Goal: Information Seeking & Learning: Learn about a topic

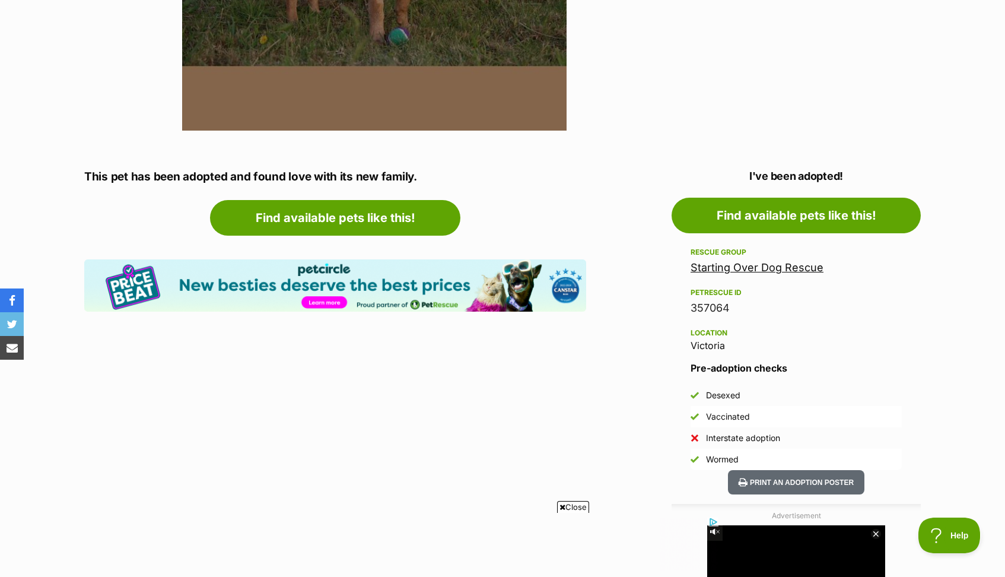
scroll to position [432, 0]
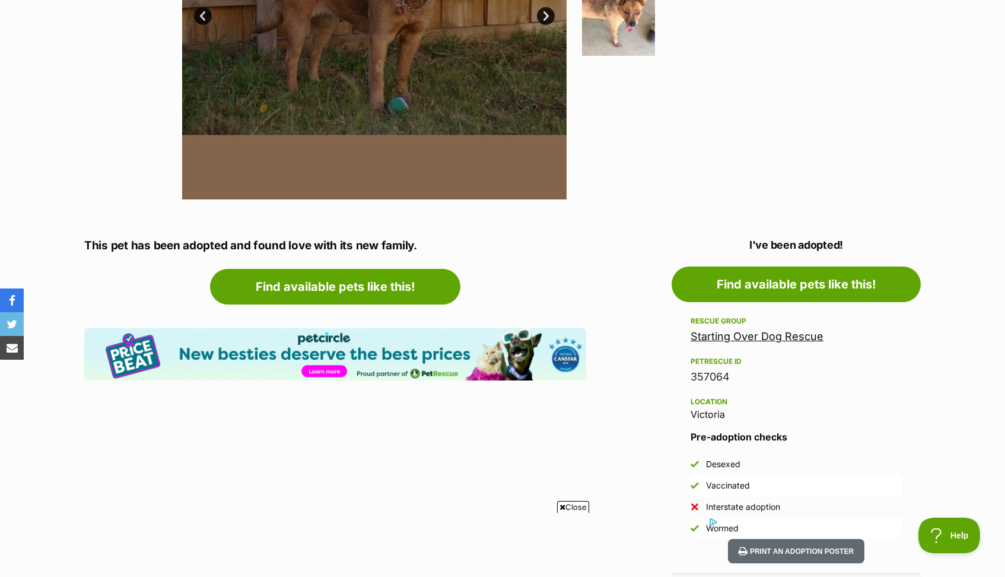
click at [766, 335] on link "Starting Over Dog Rescue" at bounding box center [757, 336] width 133 height 12
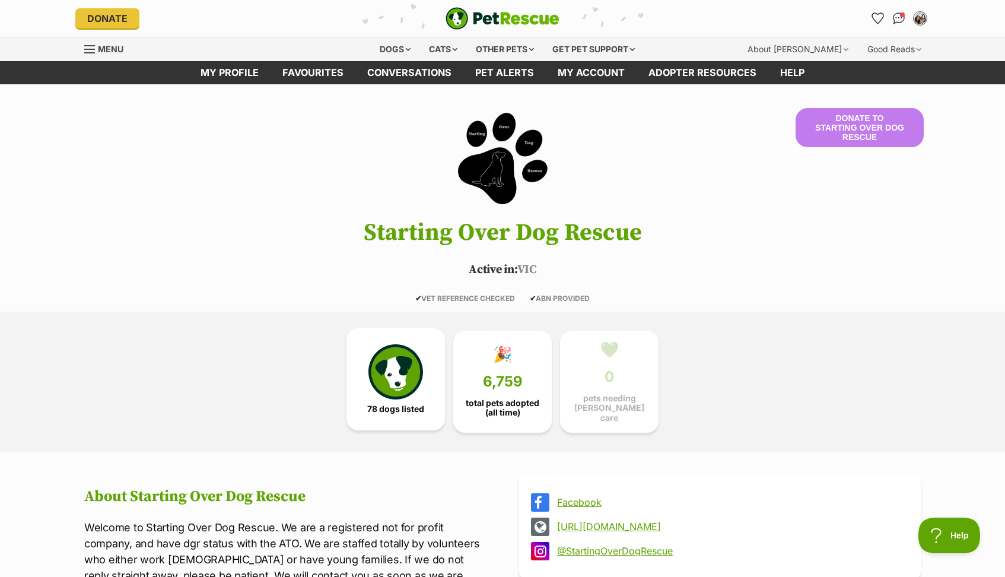
click at [388, 395] on img at bounding box center [396, 371] width 55 height 55
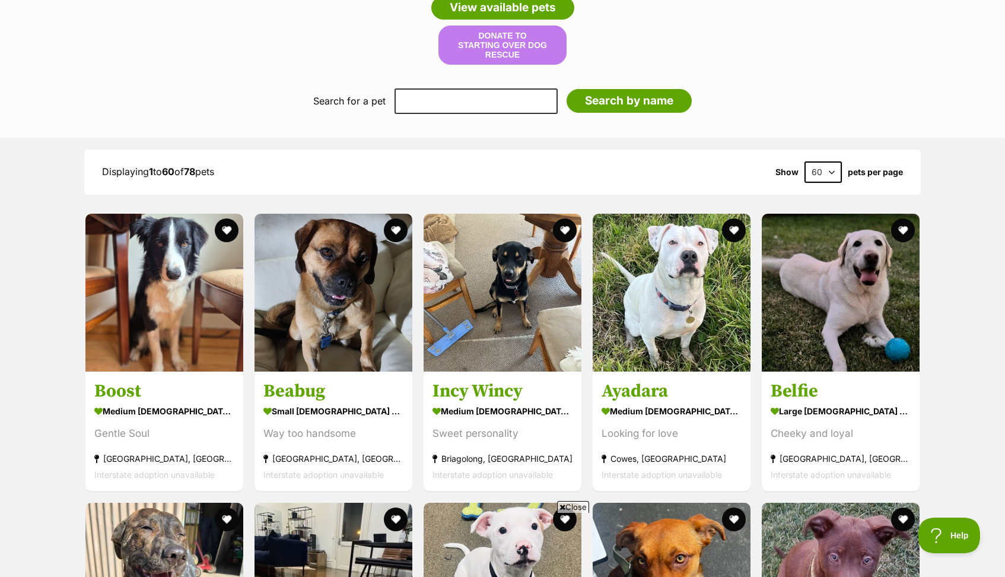
click at [574, 506] on span "Close" at bounding box center [573, 507] width 32 height 12
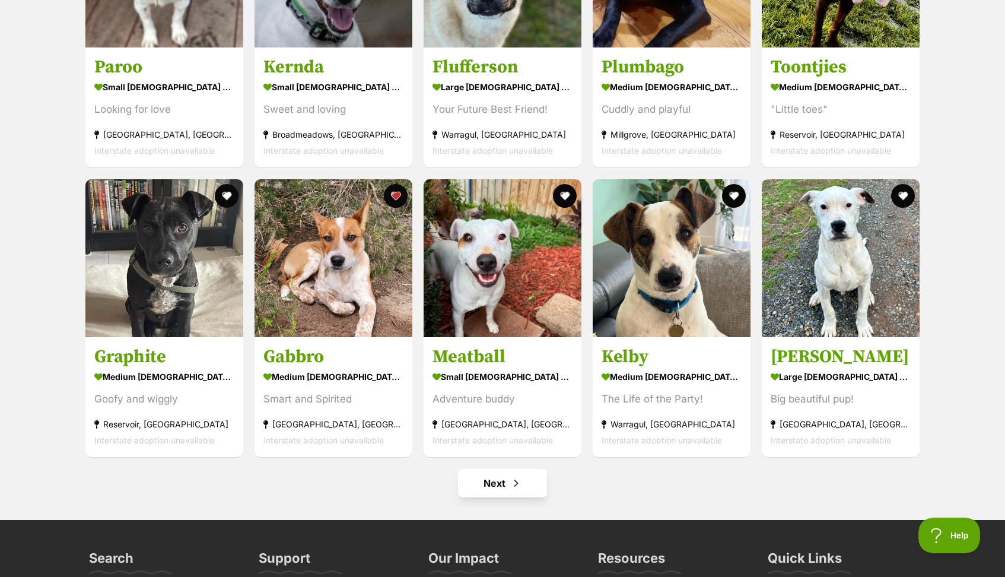
click at [505, 481] on link "Next" at bounding box center [502, 483] width 89 height 28
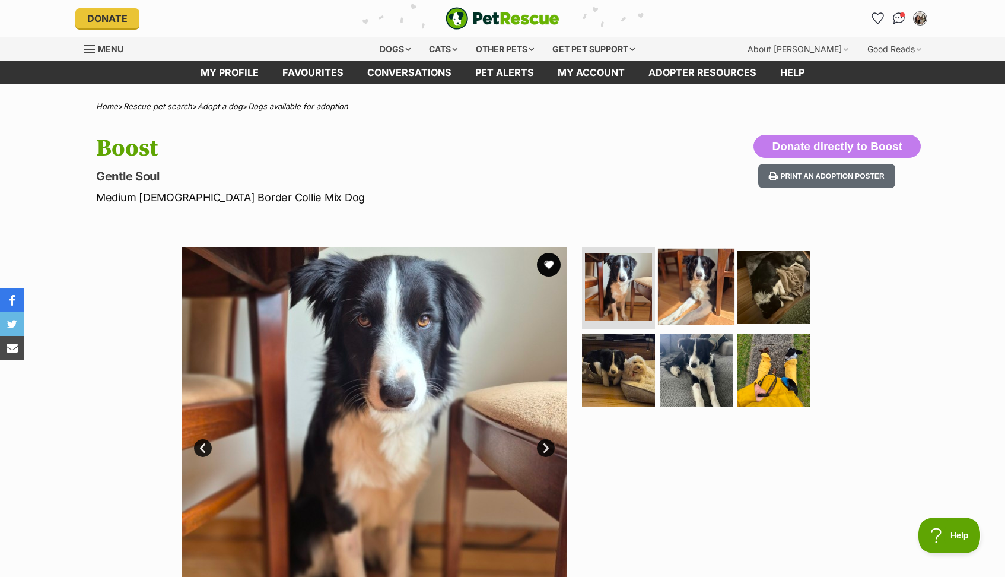
click at [690, 298] on img at bounding box center [696, 286] width 77 height 77
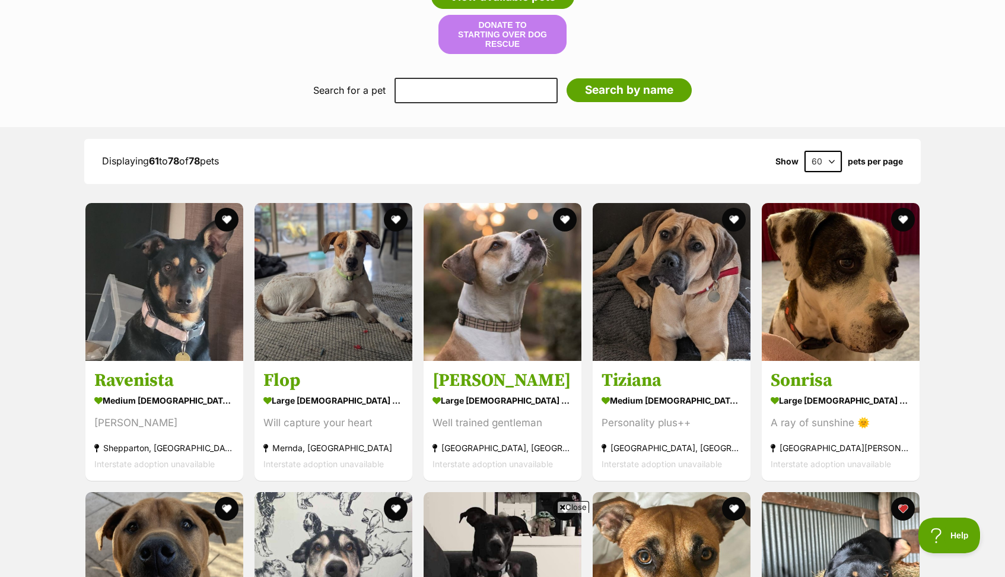
scroll to position [1392, 0]
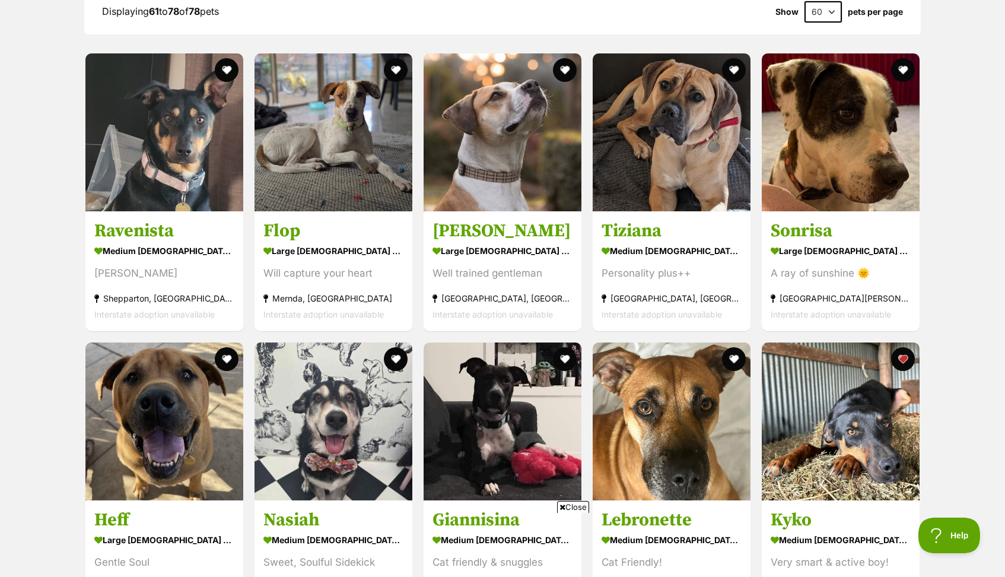
click at [579, 506] on span "Close" at bounding box center [573, 507] width 32 height 12
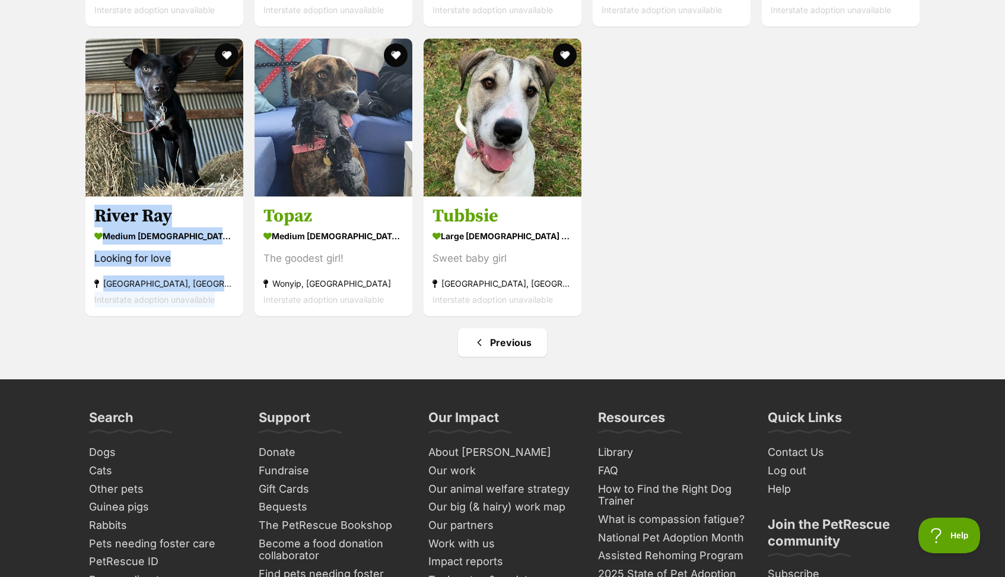
scroll to position [2252, 0]
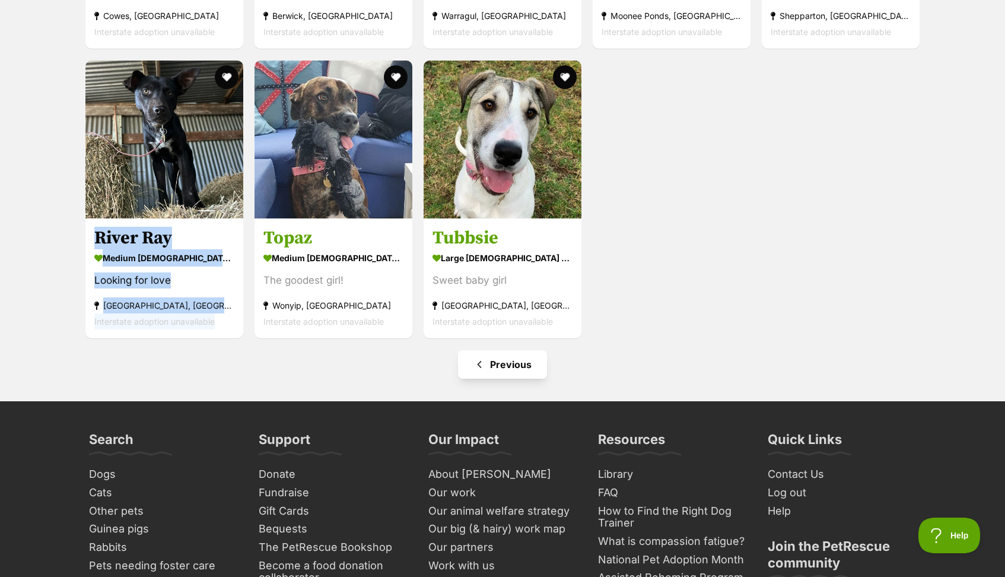
click at [490, 357] on link "Previous" at bounding box center [502, 364] width 89 height 28
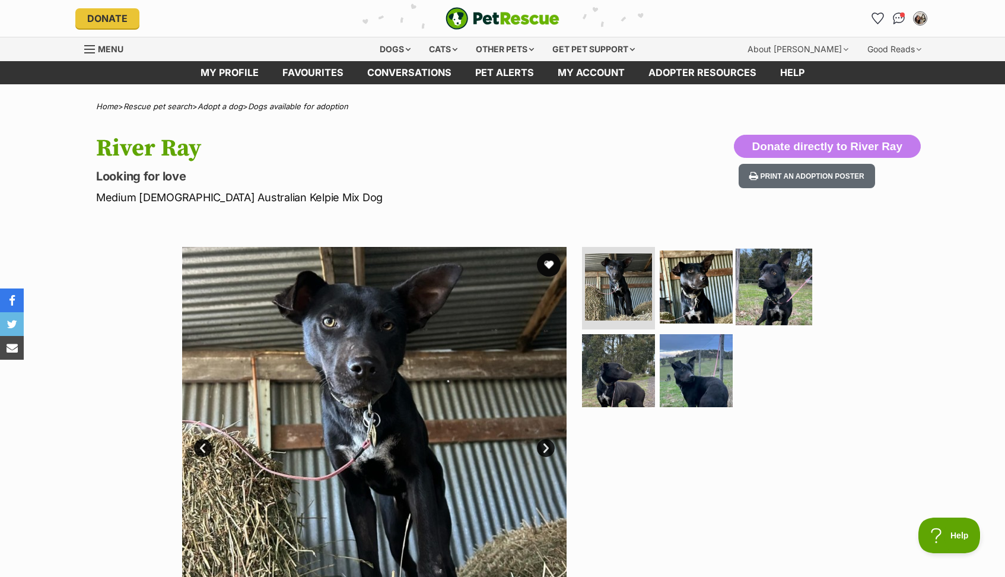
click at [775, 285] on img at bounding box center [774, 286] width 77 height 77
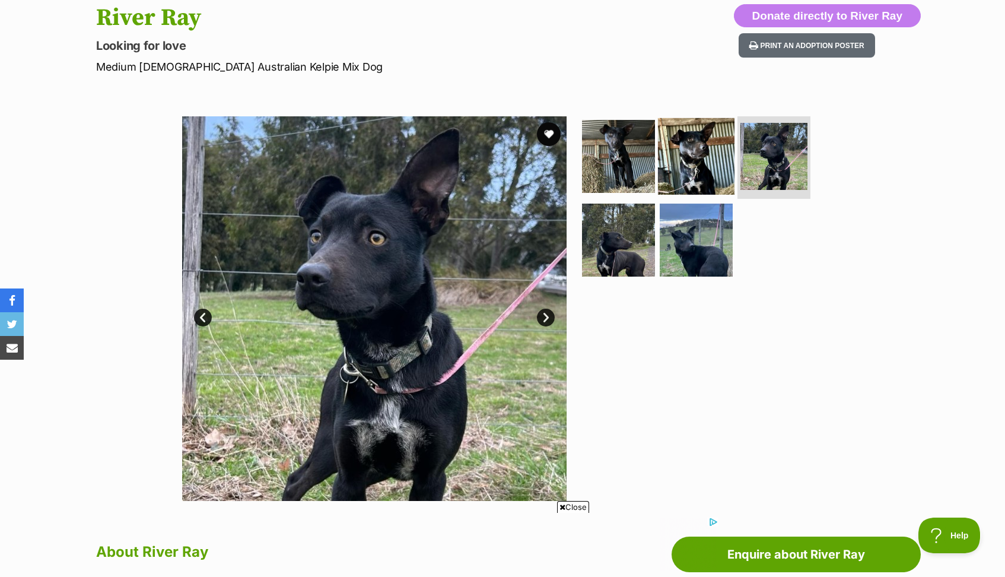
click at [703, 151] on img at bounding box center [696, 156] width 77 height 77
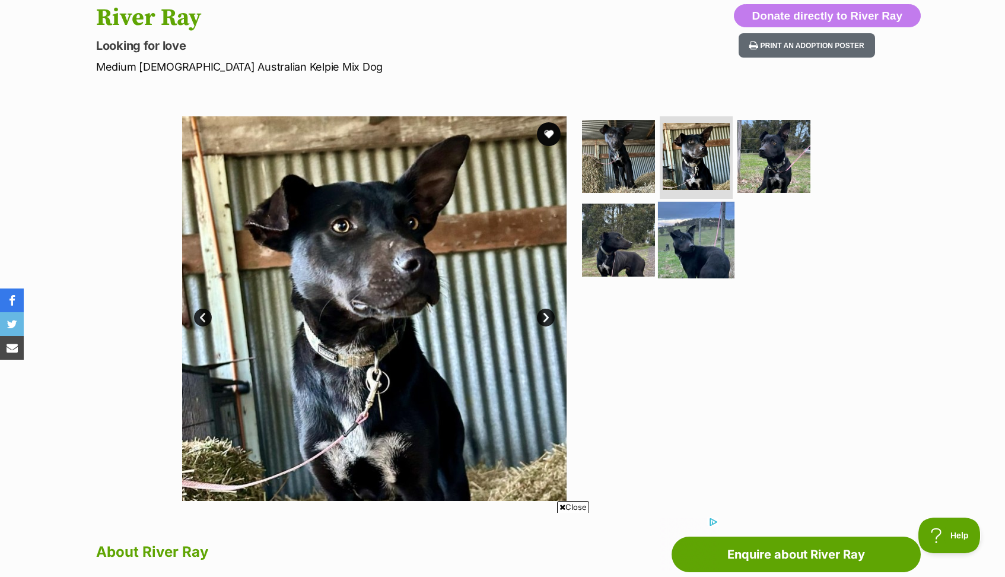
click at [694, 252] on img at bounding box center [696, 240] width 77 height 77
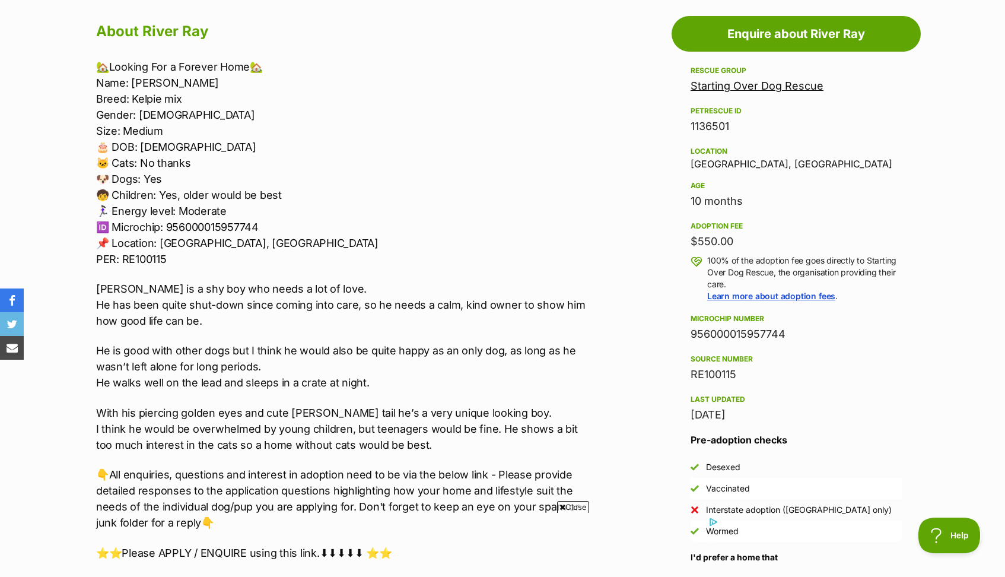
scroll to position [652, 0]
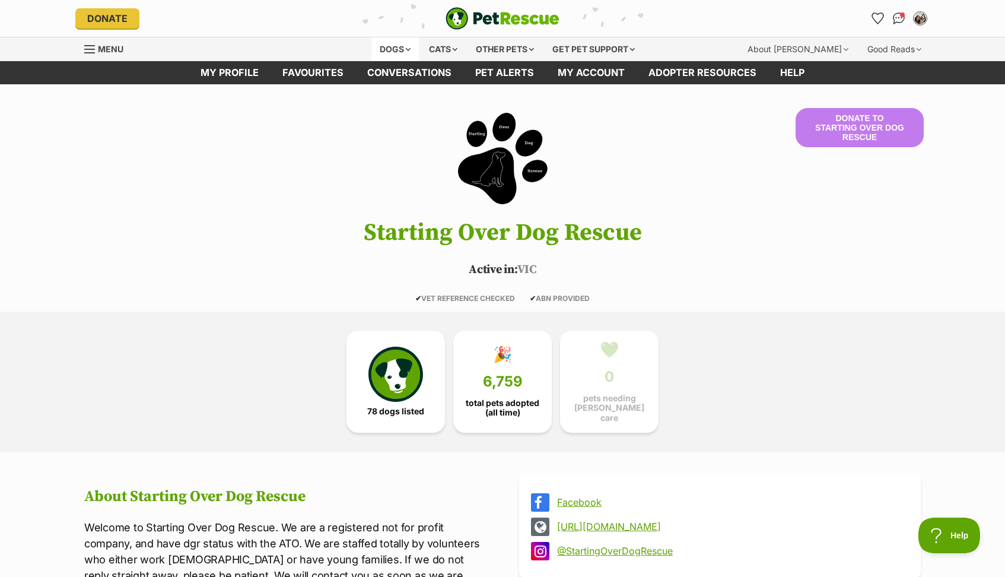
click at [401, 50] on div "Dogs" at bounding box center [395, 49] width 47 height 24
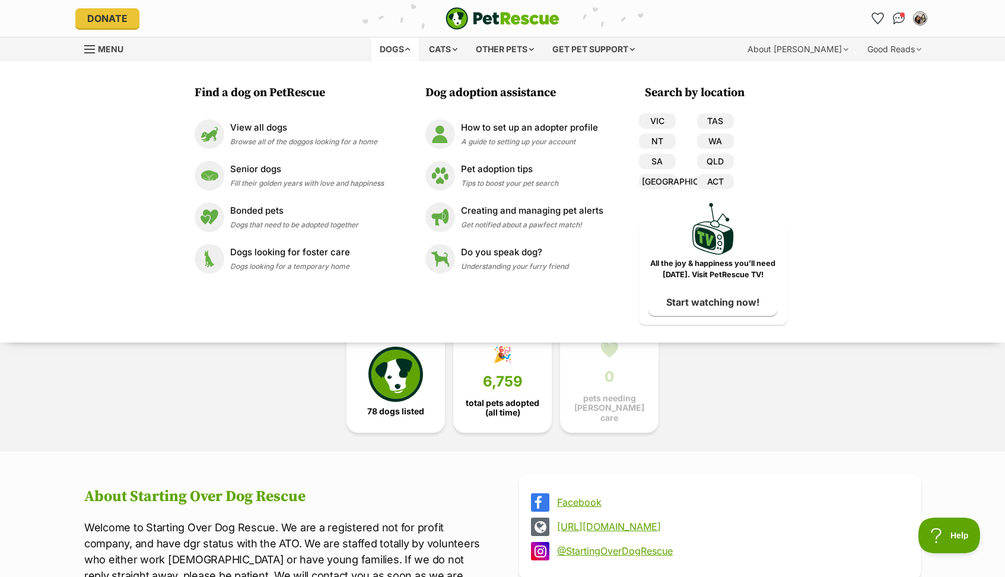
click at [387, 49] on div "Dogs" at bounding box center [395, 49] width 47 height 24
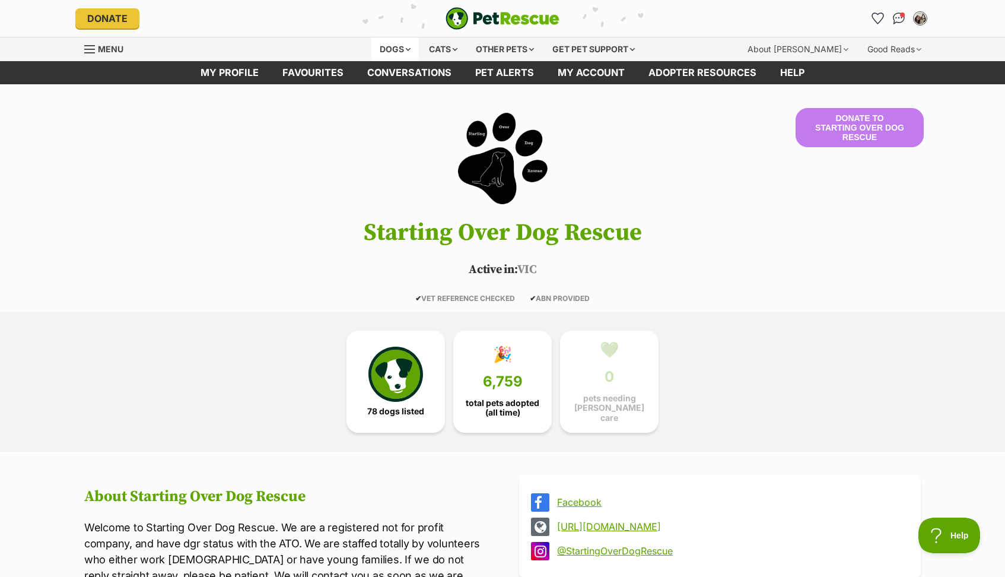
click at [387, 49] on div "Dogs" at bounding box center [395, 49] width 47 height 24
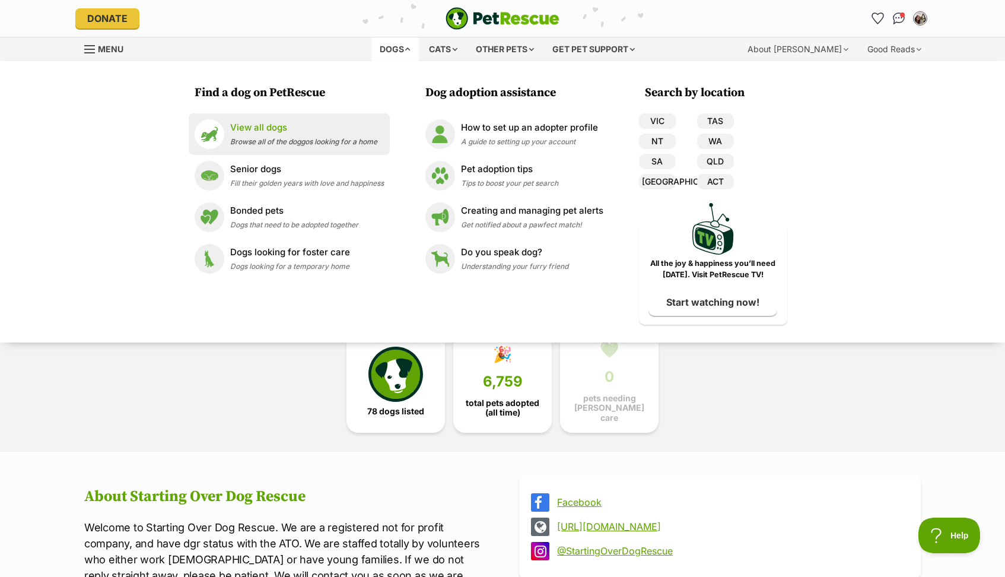
click at [259, 126] on p "View all dogs" at bounding box center [303, 128] width 147 height 14
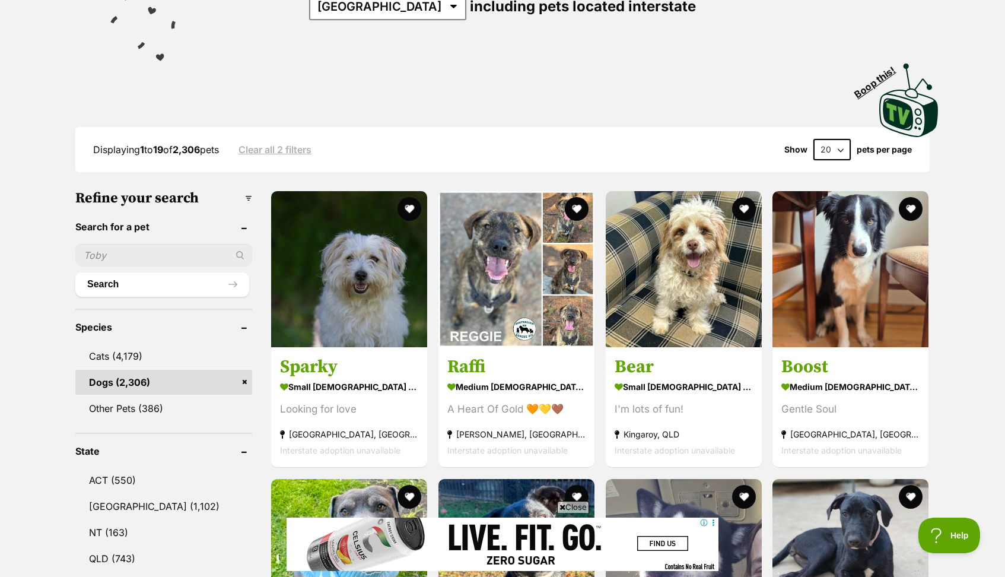
click at [142, 259] on input "text" at bounding box center [163, 255] width 177 height 23
type input "kelpie"
click at [162, 280] on button "Search" at bounding box center [162, 284] width 174 height 24
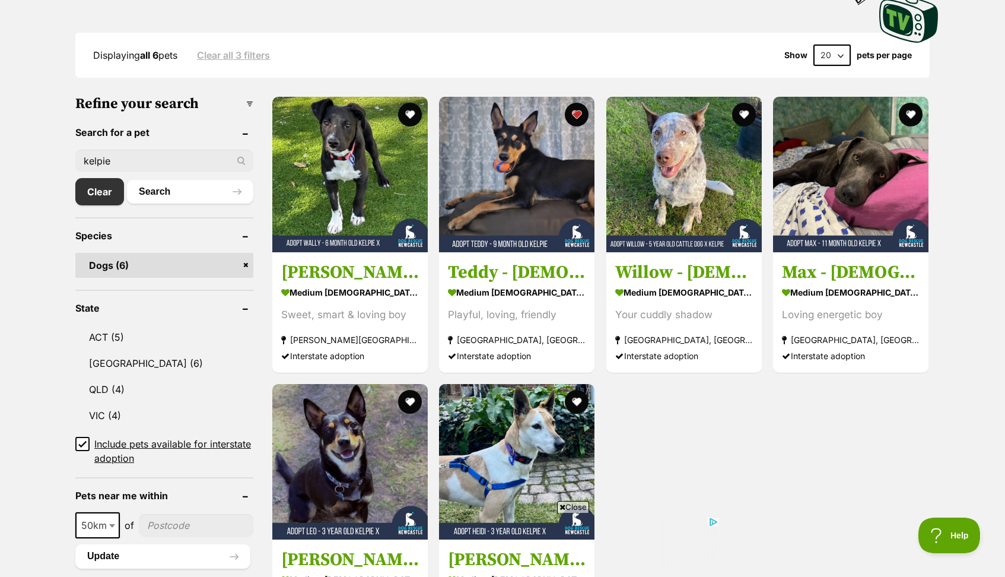
scroll to position [287, 0]
drag, startPoint x: 136, startPoint y: 161, endPoint x: 69, endPoint y: 163, distance: 66.5
type input "cattle dog"
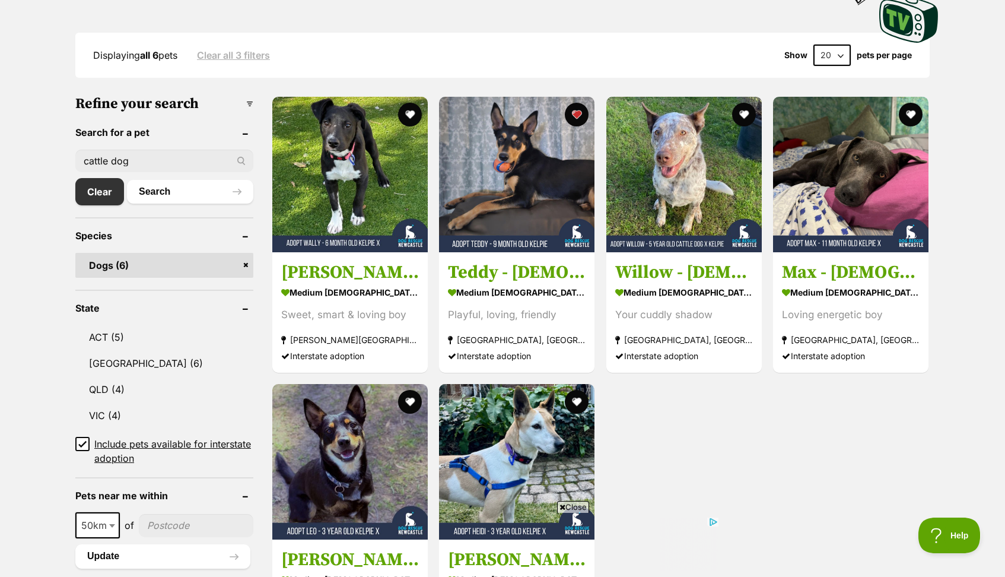
click at [190, 191] on button "Search" at bounding box center [190, 192] width 126 height 24
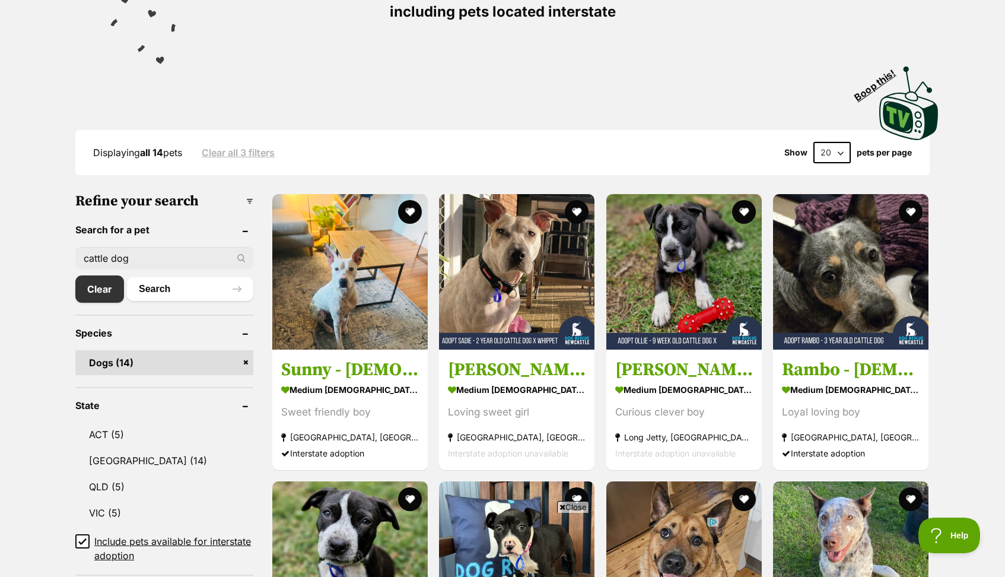
scroll to position [194, 0]
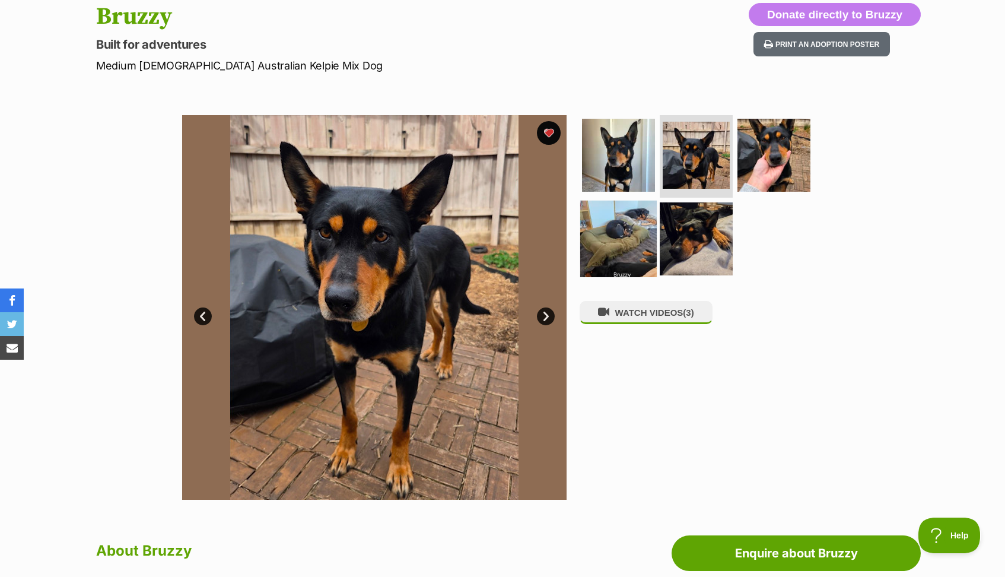
click at [626, 237] on img at bounding box center [618, 239] width 77 height 77
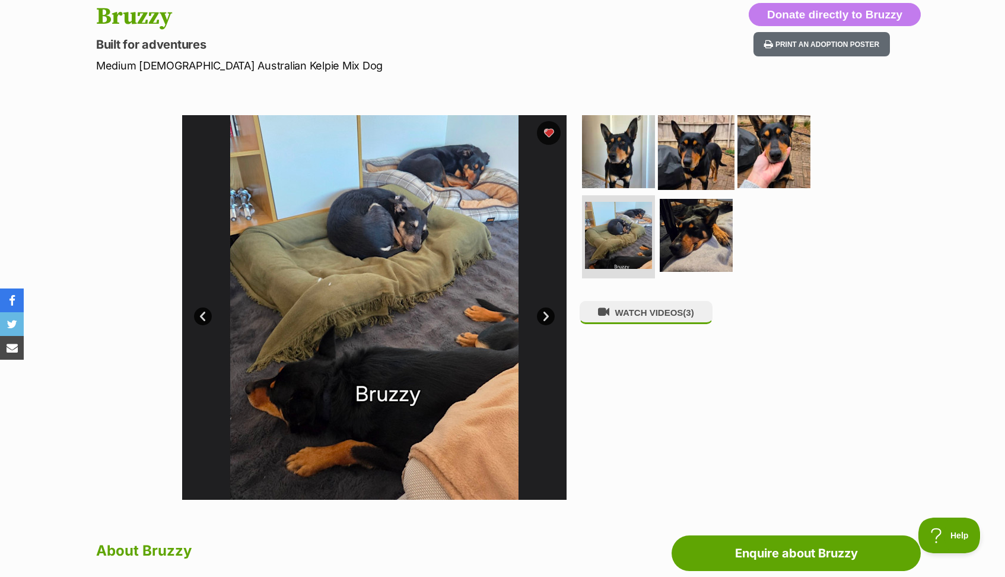
click at [687, 161] on img at bounding box center [696, 151] width 77 height 77
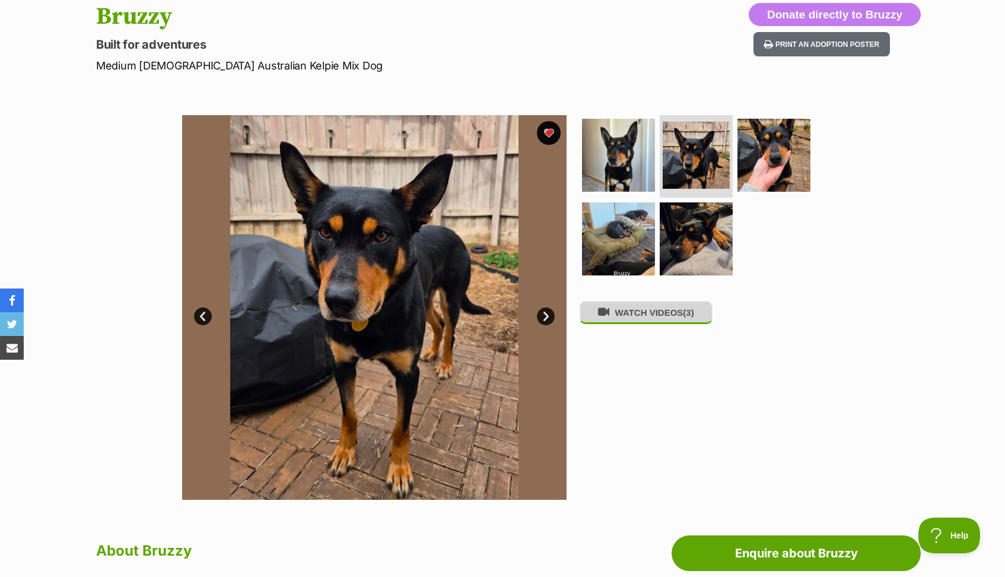
click at [636, 324] on button "WATCH VIDEOS (3)" at bounding box center [646, 312] width 133 height 23
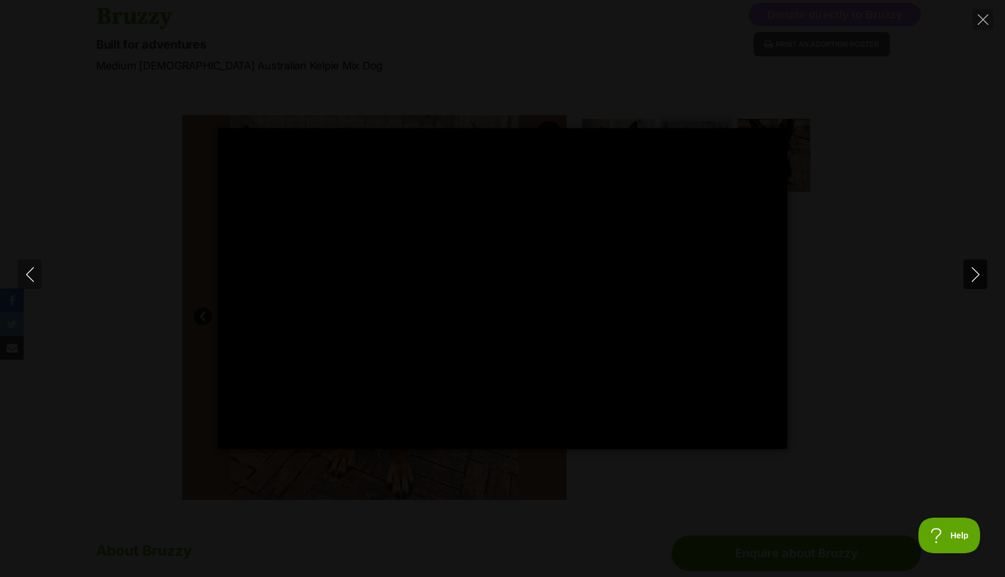
click at [976, 280] on icon "Next" at bounding box center [976, 274] width 15 height 15
type input "0"
click at [976, 280] on icon "Next" at bounding box center [976, 274] width 15 height 15
type input "86.92"
click at [988, 14] on icon "Close" at bounding box center [983, 19] width 11 height 11
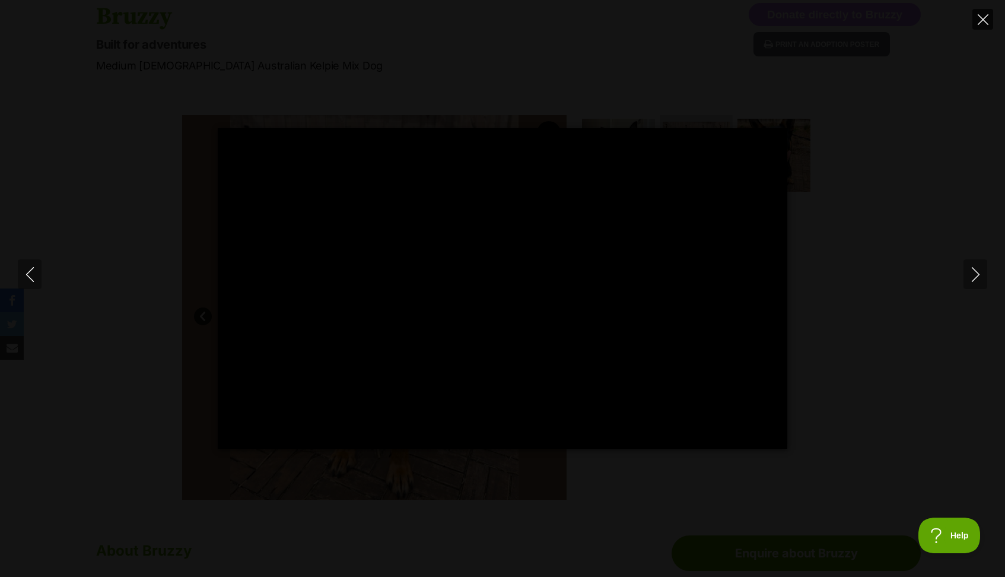
type input "40.82"
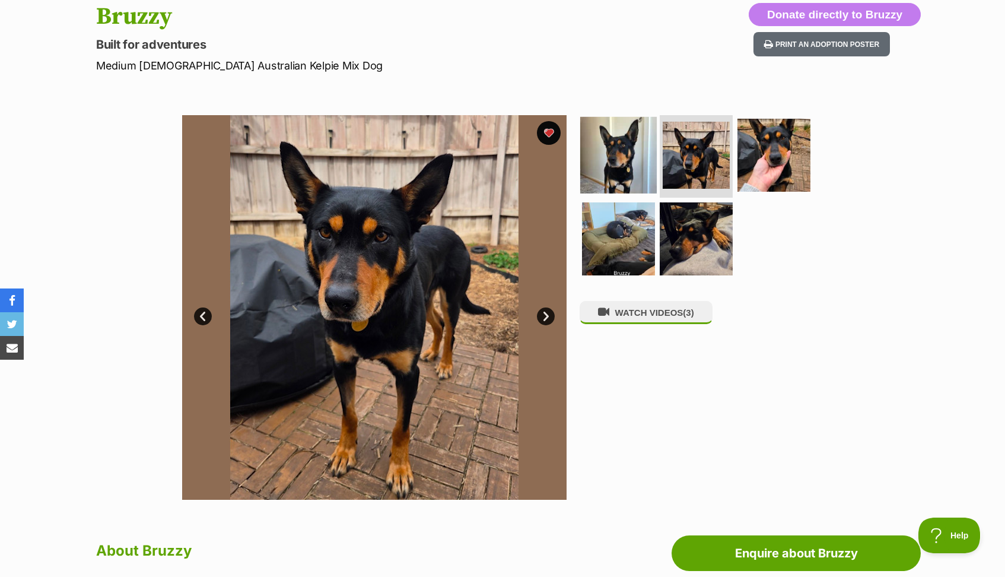
click at [618, 153] on img at bounding box center [618, 154] width 77 height 77
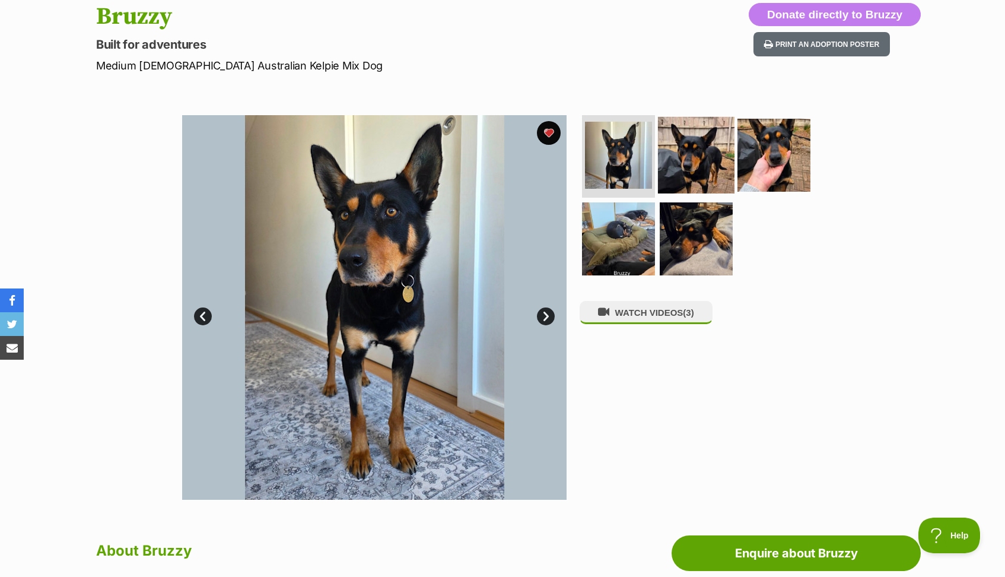
click at [677, 161] on img at bounding box center [696, 154] width 77 height 77
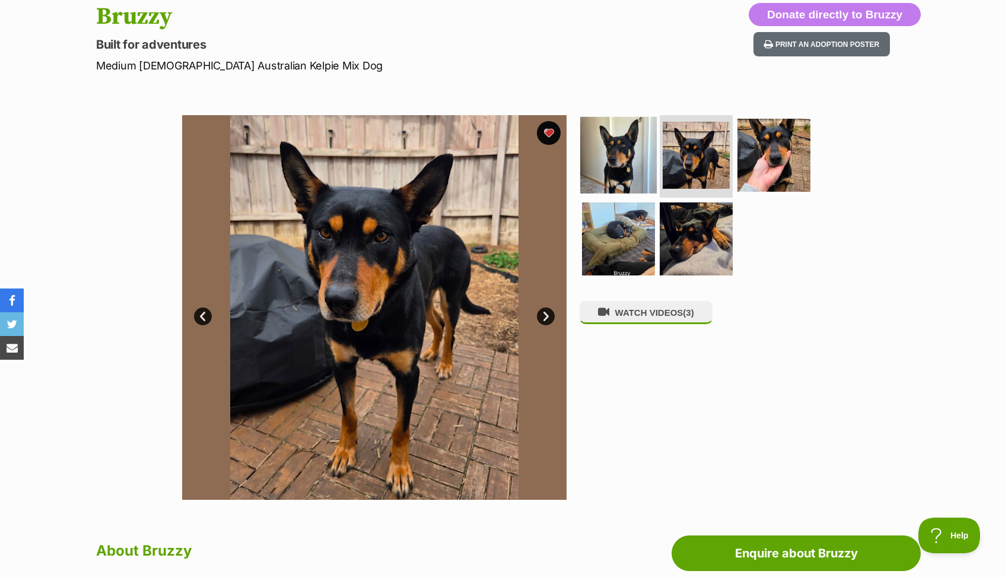
click at [612, 148] on img at bounding box center [618, 154] width 77 height 77
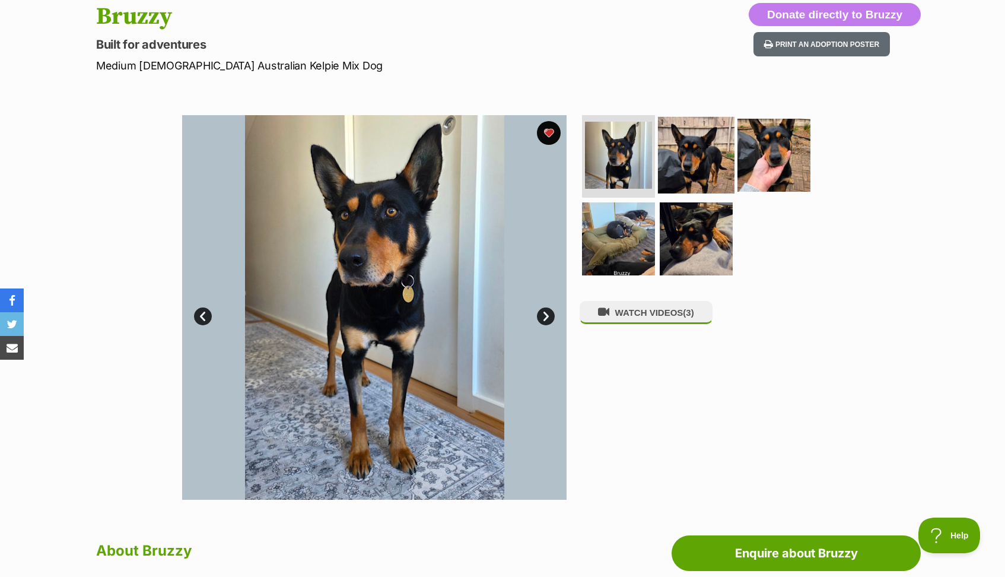
click at [716, 140] on img at bounding box center [696, 154] width 77 height 77
